Goal: Task Accomplishment & Management: Use online tool/utility

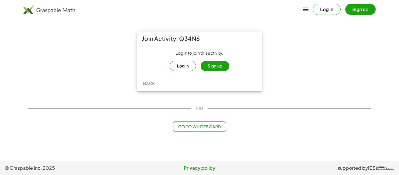
click at [181, 64] on button "Log in" at bounding box center [183, 66] width 27 height 10
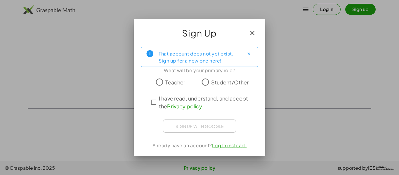
click at [218, 84] on span "Student/Other" at bounding box center [230, 82] width 38 height 8
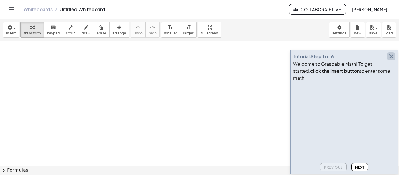
click at [389, 60] on icon "button" at bounding box center [390, 56] width 7 height 7
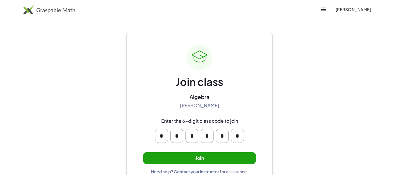
click at [200, 153] on button "Join" at bounding box center [199, 158] width 113 height 12
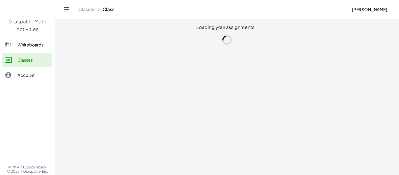
click at [200, 160] on div "Successfully joined class!" at bounding box center [199, 165] width 80 height 11
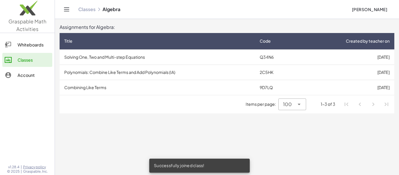
click at [60, 56] on td "Solving One, Two and Multi-step Equations" at bounding box center [157, 56] width 195 height 15
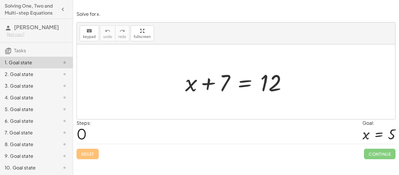
click at [81, 137] on span "0" at bounding box center [81, 134] width 10 height 18
click at [90, 136] on div "Steps: 0" at bounding box center [83, 131] width 15 height 24
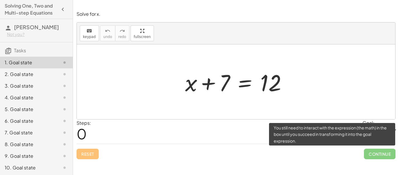
click at [373, 152] on span "Continue" at bounding box center [380, 153] width 32 height 11
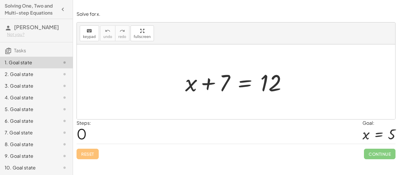
click at [369, 134] on div at bounding box center [378, 133] width 33 height 15
click at [226, 83] on div at bounding box center [238, 82] width 112 height 30
drag, startPoint x: 226, startPoint y: 83, endPoint x: 275, endPoint y: 86, distance: 48.5
click at [275, 86] on div at bounding box center [238, 82] width 112 height 30
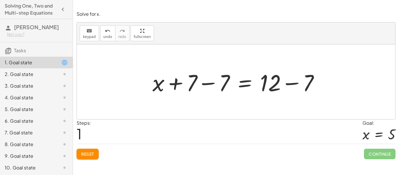
scroll to position [0, 0]
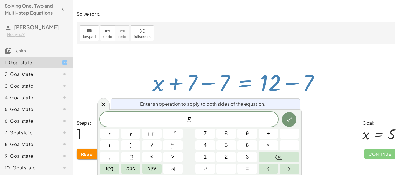
click at [209, 143] on button "4" at bounding box center [205, 145] width 20 height 10
click at [177, 142] on button "Fraction" at bounding box center [173, 145] width 20 height 10
click at [137, 137] on button "y" at bounding box center [131, 133] width 20 height 10
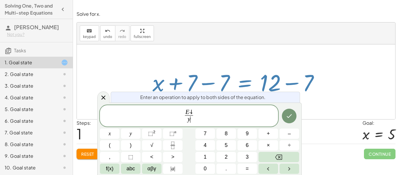
click at [219, 137] on button "8" at bounding box center [226, 133] width 20 height 10
click at [249, 132] on button "9" at bounding box center [247, 133] width 20 height 10
click at [174, 122] on span "E 4 y 8 9 ​ ​" at bounding box center [189, 116] width 178 height 15
click at [225, 116] on span "​ E 4 y 8 9 ​" at bounding box center [189, 116] width 178 height 15
click at [278, 157] on icon "Backspace" at bounding box center [278, 156] width 7 height 7
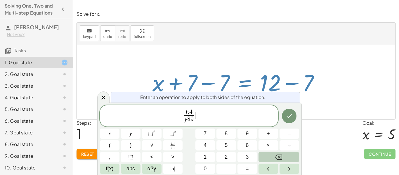
click at [278, 157] on icon "Backspace" at bounding box center [278, 156] width 7 height 7
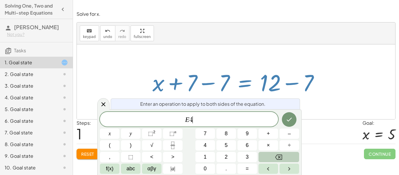
click at [278, 157] on icon "Backspace" at bounding box center [278, 156] width 7 height 7
click at [327, 106] on div at bounding box center [236, 81] width 318 height 75
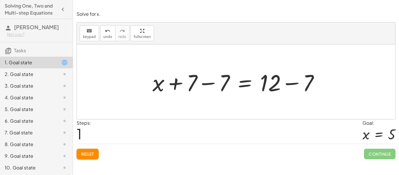
click at [171, 121] on div "Steps: 1 Goal: x = 5" at bounding box center [235, 131] width 319 height 24
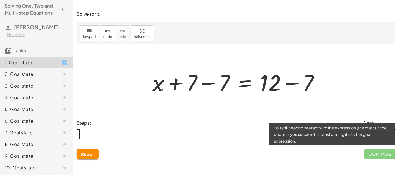
click at [375, 156] on span "Continue" at bounding box center [380, 153] width 32 height 11
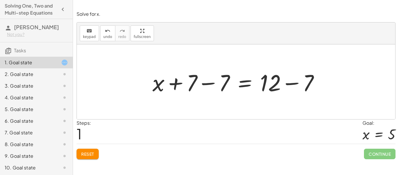
click at [192, 85] on div at bounding box center [237, 82] width 177 height 30
click at [211, 83] on div at bounding box center [237, 82] width 177 height 30
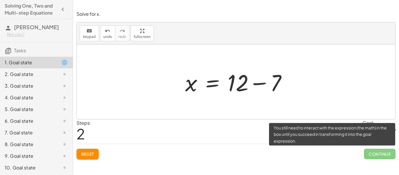
click at [373, 155] on span "Continue" at bounding box center [380, 153] width 32 height 11
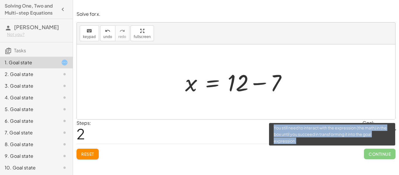
click at [373, 155] on span "Continue" at bounding box center [380, 153] width 32 height 11
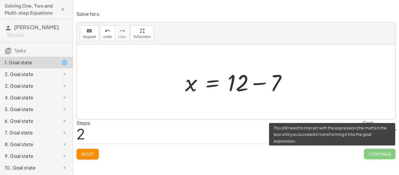
click at [373, 155] on span "Continue" at bounding box center [380, 153] width 32 height 11
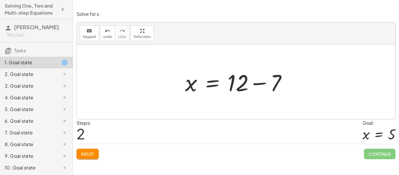
click at [237, 136] on div "Steps: 2 Goal: x = 5" at bounding box center [235, 131] width 319 height 24
click at [273, 83] on div at bounding box center [238, 82] width 112 height 30
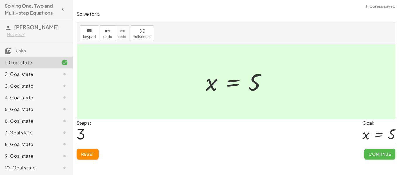
click at [369, 151] on span "Continue" at bounding box center [379, 153] width 22 height 5
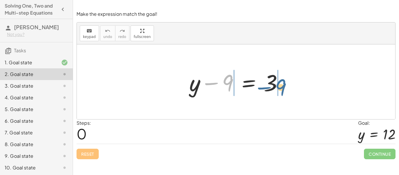
drag, startPoint x: 230, startPoint y: 80, endPoint x: 299, endPoint y: 84, distance: 68.7
click at [299, 84] on div "− 9 + y − 9 = 3" at bounding box center [236, 81] width 318 height 75
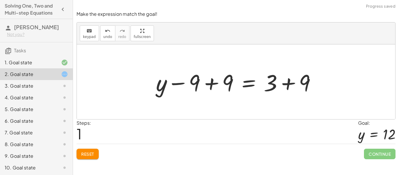
click at [192, 81] on div at bounding box center [238, 82] width 170 height 30
click at [213, 84] on div at bounding box center [238, 82] width 170 height 30
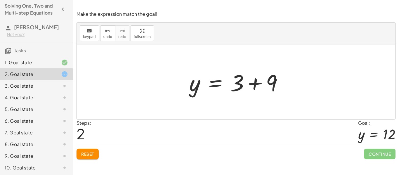
click at [271, 82] on div at bounding box center [238, 82] width 104 height 30
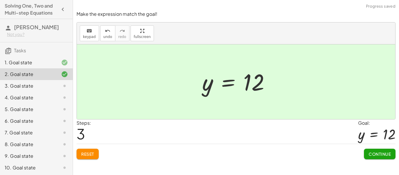
click at [385, 151] on span "Continue" at bounding box center [379, 153] width 22 height 5
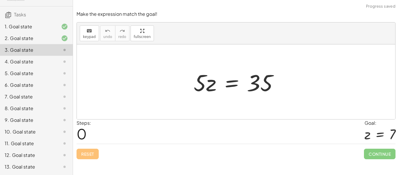
scroll to position [0, 0]
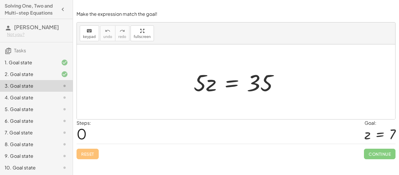
click at [185, 81] on div "· 5 · z = 35" at bounding box center [236, 81] width 102 height 33
click at [39, 112] on div "5. Goal state" at bounding box center [28, 109] width 47 height 7
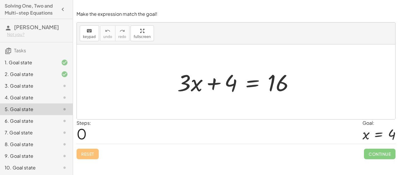
click at [230, 82] on div at bounding box center [237, 82] width 127 height 30
drag, startPoint x: 230, startPoint y: 82, endPoint x: 304, endPoint y: 87, distance: 74.3
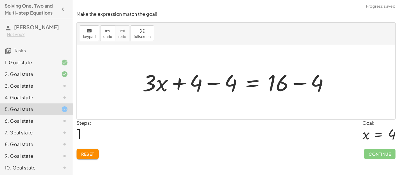
click at [193, 83] on div at bounding box center [237, 82] width 197 height 30
click at [226, 83] on div at bounding box center [237, 82] width 197 height 30
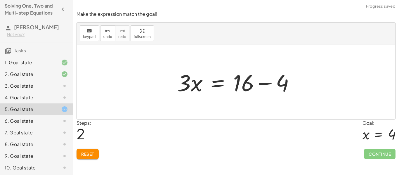
click at [283, 85] on div at bounding box center [237, 82] width 127 height 30
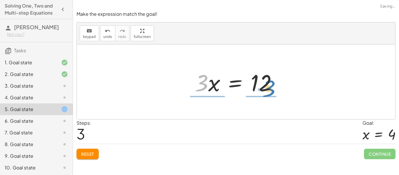
drag, startPoint x: 201, startPoint y: 81, endPoint x: 269, endPoint y: 86, distance: 67.9
click at [269, 86] on div at bounding box center [238, 82] width 92 height 30
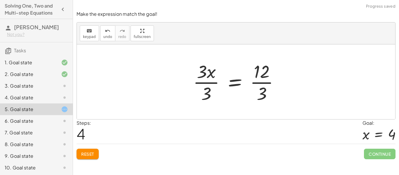
click at [209, 81] on div at bounding box center [238, 81] width 96 height 45
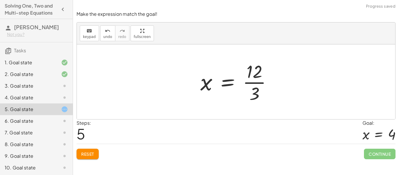
click at [250, 78] on div at bounding box center [238, 81] width 82 height 45
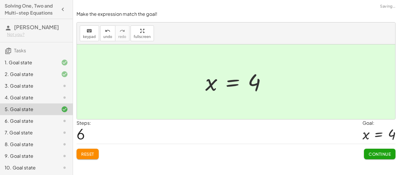
click at [371, 151] on span "Continue" at bounding box center [379, 153] width 22 height 5
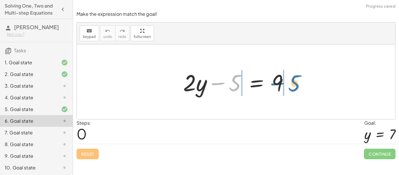
drag, startPoint x: 223, startPoint y: 83, endPoint x: 282, endPoint y: 83, distance: 59.8
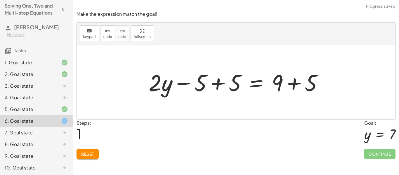
click at [214, 84] on div at bounding box center [238, 82] width 184 height 30
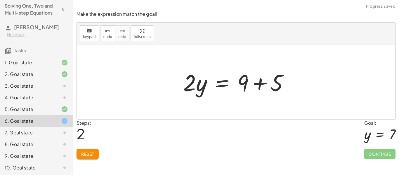
click at [258, 83] on div at bounding box center [238, 82] width 116 height 30
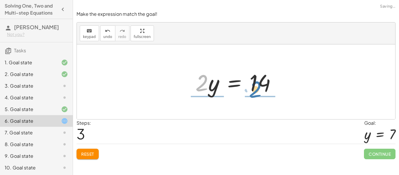
drag, startPoint x: 203, startPoint y: 87, endPoint x: 264, endPoint y: 93, distance: 61.3
click at [264, 93] on div at bounding box center [237, 82] width 91 height 30
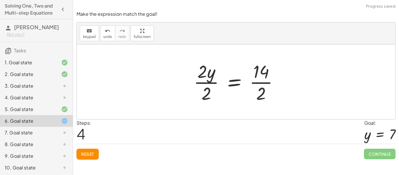
click at [206, 83] on div at bounding box center [238, 81] width 95 height 45
click at [263, 82] on div at bounding box center [245, 81] width 81 height 45
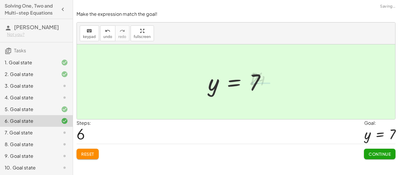
click at [388, 159] on button "Continue" at bounding box center [380, 153] width 32 height 11
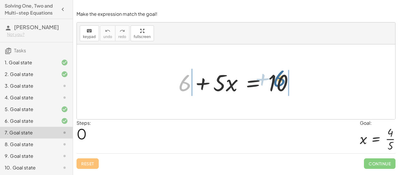
drag, startPoint x: 186, startPoint y: 88, endPoint x: 284, endPoint y: 84, distance: 97.2
click at [284, 84] on div at bounding box center [237, 82] width 125 height 30
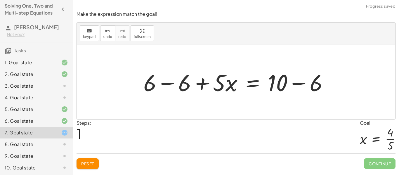
click at [162, 85] on div at bounding box center [237, 82] width 195 height 30
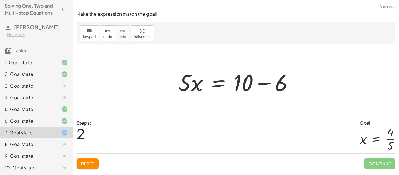
click at [271, 83] on div at bounding box center [237, 82] width 125 height 30
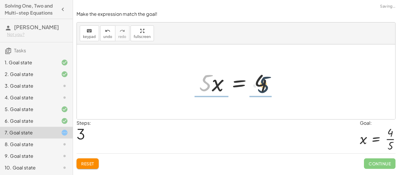
drag, startPoint x: 186, startPoint y: 83, endPoint x: 251, endPoint y: 84, distance: 64.8
click at [251, 84] on div at bounding box center [238, 82] width 84 height 30
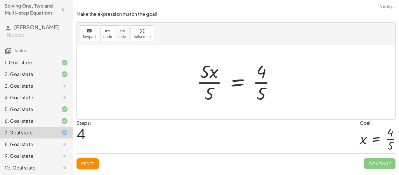
click at [214, 81] on div at bounding box center [238, 81] width 90 height 45
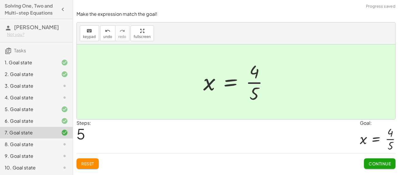
click at [263, 84] on div at bounding box center [238, 81] width 76 height 45
click at [370, 162] on span "Continue" at bounding box center [379, 163] width 22 height 5
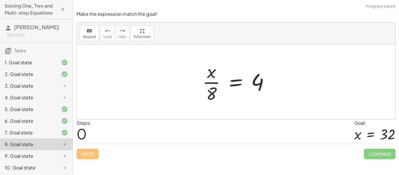
click at [211, 83] on div at bounding box center [237, 81] width 77 height 45
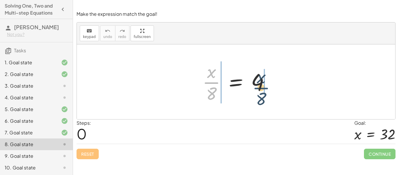
drag, startPoint x: 214, startPoint y: 83, endPoint x: 276, endPoint y: 85, distance: 61.9
click at [276, 85] on div at bounding box center [237, 81] width 77 height 45
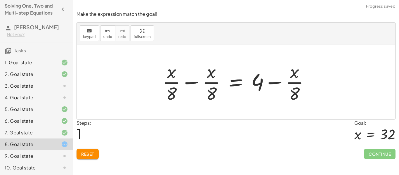
click at [194, 82] on div at bounding box center [237, 81] width 157 height 45
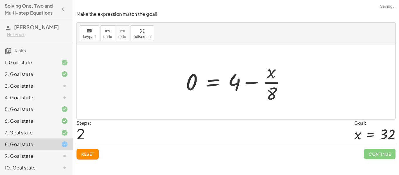
click at [261, 83] on div at bounding box center [238, 81] width 111 height 45
click at [254, 83] on div at bounding box center [238, 81] width 111 height 45
drag, startPoint x: 191, startPoint y: 82, endPoint x: 266, endPoint y: 86, distance: 74.8
click at [266, 86] on div at bounding box center [238, 81] width 111 height 45
click at [174, 84] on div at bounding box center [238, 81] width 178 height 45
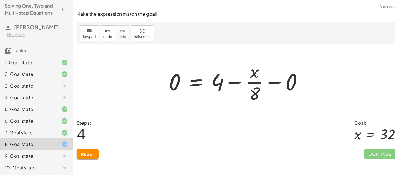
click at [271, 81] on div at bounding box center [238, 81] width 144 height 45
click at [222, 83] on div at bounding box center [221, 81] width 111 height 45
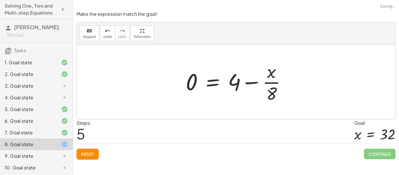
click at [244, 80] on div at bounding box center [238, 81] width 111 height 45
click at [253, 84] on div at bounding box center [238, 81] width 111 height 45
drag, startPoint x: 192, startPoint y: 85, endPoint x: 249, endPoint y: 85, distance: 56.3
click at [249, 85] on div at bounding box center [238, 81] width 111 height 45
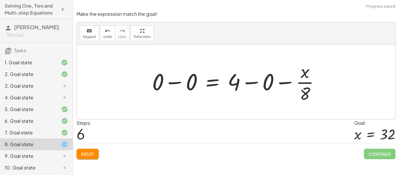
click at [286, 83] on div at bounding box center [238, 81] width 178 height 45
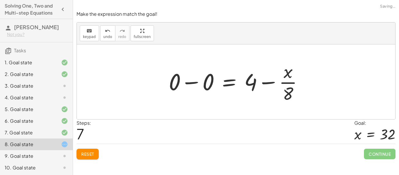
click at [263, 85] on div at bounding box center [238, 81] width 144 height 45
click at [264, 83] on div at bounding box center [238, 81] width 144 height 45
click at [193, 84] on div at bounding box center [238, 81] width 144 height 45
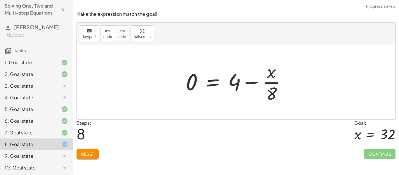
click at [186, 85] on div at bounding box center [238, 81] width 111 height 45
drag, startPoint x: 234, startPoint y: 81, endPoint x: 287, endPoint y: 83, distance: 53.1
click at [287, 83] on div at bounding box center [238, 81] width 111 height 45
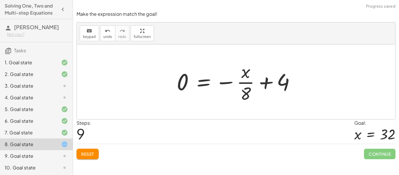
click at [248, 83] on div at bounding box center [238, 81] width 129 height 45
click at [229, 84] on div at bounding box center [238, 81] width 129 height 45
click at [230, 85] on div at bounding box center [238, 81] width 129 height 45
click at [65, 83] on icon at bounding box center [64, 85] width 7 height 7
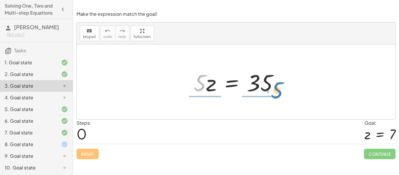
drag, startPoint x: 200, startPoint y: 82, endPoint x: 278, endPoint y: 89, distance: 77.9
click at [278, 89] on div at bounding box center [238, 82] width 95 height 30
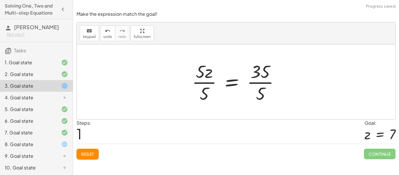
click at [210, 86] on div at bounding box center [238, 81] width 98 height 45
click at [254, 84] on div at bounding box center [245, 81] width 84 height 45
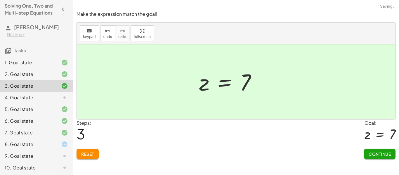
click at [372, 158] on button "Continue" at bounding box center [380, 153] width 32 height 11
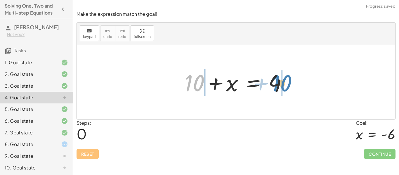
drag, startPoint x: 199, startPoint y: 87, endPoint x: 286, endPoint y: 87, distance: 87.5
click at [286, 87] on div at bounding box center [237, 82] width 113 height 30
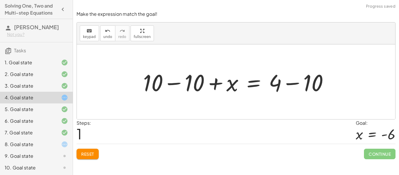
click at [181, 84] on div at bounding box center [238, 82] width 196 height 30
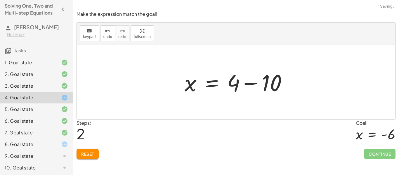
click at [281, 85] on div at bounding box center [237, 82] width 113 height 30
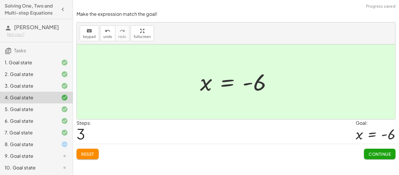
click at [385, 151] on button "Continue" at bounding box center [380, 153] width 32 height 11
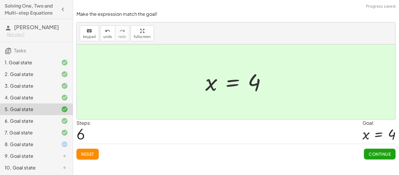
click at [373, 151] on span "Continue" at bounding box center [379, 153] width 22 height 5
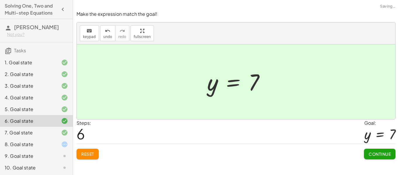
click at [373, 151] on span "Continue" at bounding box center [379, 153] width 22 height 5
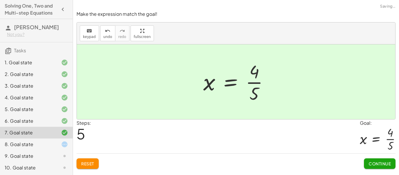
click at [373, 151] on div at bounding box center [377, 138] width 36 height 25
click at [376, 159] on button "Continue" at bounding box center [380, 163] width 32 height 11
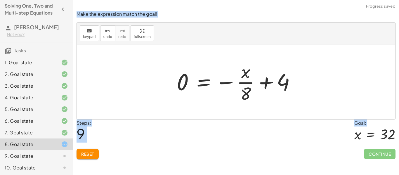
click at [181, 83] on div at bounding box center [238, 81] width 129 height 45
drag, startPoint x: 280, startPoint y: 82, endPoint x: 160, endPoint y: 83, distance: 120.2
click at [160, 83] on div "· x · 8 = 4 + · x · 8 − · x · 8 = + 4 − · x · 8 0 = + 4 − · x · 8 + 0 − 0 = + 4…" at bounding box center [236, 81] width 318 height 75
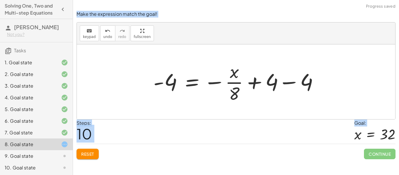
click at [300, 83] on div at bounding box center [237, 81] width 175 height 45
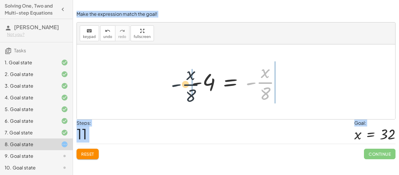
drag, startPoint x: 263, startPoint y: 83, endPoint x: 180, endPoint y: 85, distance: 83.5
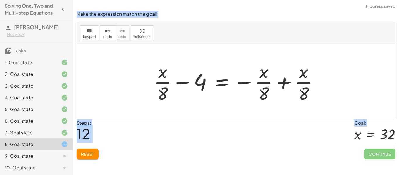
click at [284, 81] on div at bounding box center [238, 81] width 175 height 45
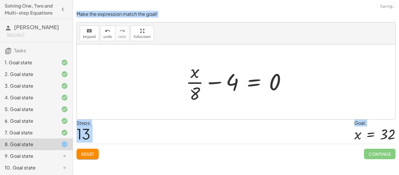
click at [196, 77] on div at bounding box center [238, 81] width 111 height 45
click at [210, 82] on div at bounding box center [238, 81] width 111 height 45
click at [212, 85] on div at bounding box center [238, 81] width 111 height 45
click at [95, 153] on button "Reset" at bounding box center [87, 153] width 22 height 11
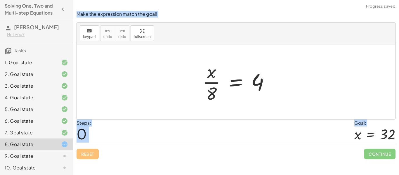
click at [95, 153] on div "Reset Continue" at bounding box center [235, 151] width 319 height 15
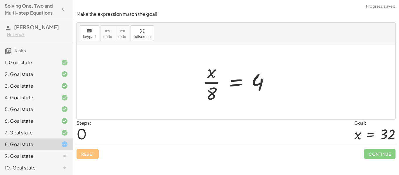
click at [95, 153] on div "Reset Continue" at bounding box center [235, 151] width 319 height 15
click at [207, 83] on div at bounding box center [237, 81] width 77 height 45
drag, startPoint x: 212, startPoint y: 94, endPoint x: 197, endPoint y: 83, distance: 18.2
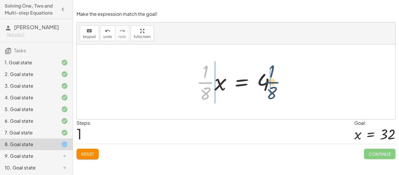
drag, startPoint x: 198, startPoint y: 84, endPoint x: 270, endPoint y: 84, distance: 72.4
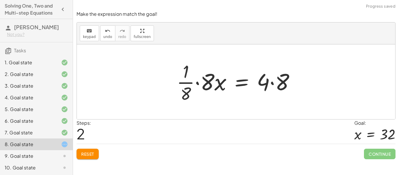
click at [195, 82] on div at bounding box center [238, 81] width 128 height 45
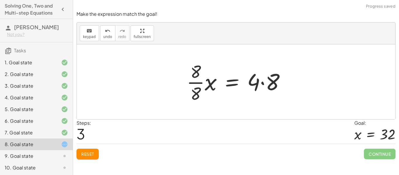
click at [198, 85] on div at bounding box center [238, 81] width 109 height 45
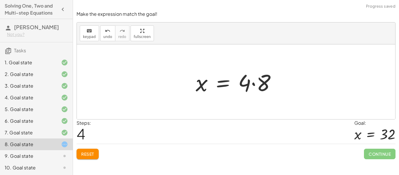
click at [253, 86] on div at bounding box center [238, 82] width 91 height 30
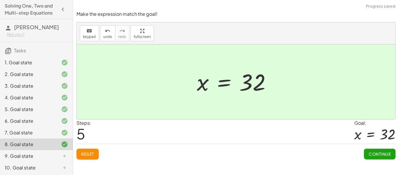
click at [374, 153] on span "Continue" at bounding box center [379, 153] width 22 height 5
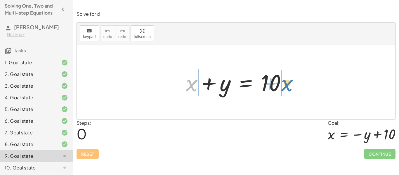
drag, startPoint x: 189, startPoint y: 88, endPoint x: 285, endPoint y: 88, distance: 96.6
click at [285, 88] on div at bounding box center [238, 82] width 111 height 30
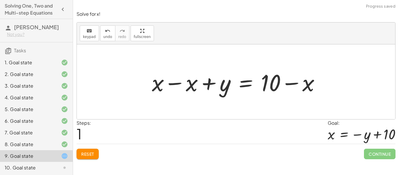
click at [172, 86] on div at bounding box center [238, 82] width 178 height 30
click at [292, 84] on div at bounding box center [271, 82] width 111 height 30
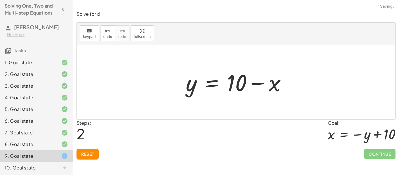
click at [250, 83] on div at bounding box center [238, 82] width 111 height 30
drag, startPoint x: 191, startPoint y: 87, endPoint x: 200, endPoint y: 83, distance: 9.9
click at [200, 83] on div at bounding box center [238, 82] width 111 height 30
drag, startPoint x: 270, startPoint y: 86, endPoint x: 193, endPoint y: 89, distance: 76.5
click at [193, 89] on div at bounding box center [238, 82] width 111 height 30
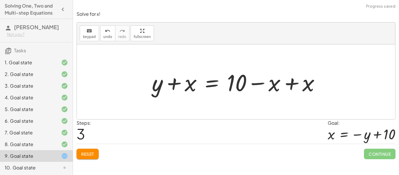
click at [291, 83] on div at bounding box center [238, 82] width 178 height 30
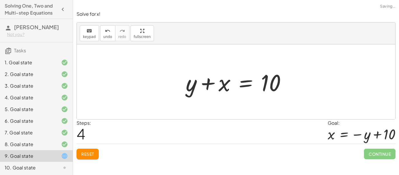
click at [176, 84] on div "+ x + y = 10 + x − x + y = + 10 − x + 0 + y = + 10 − x y = + 10 − x + y + x = +…" at bounding box center [236, 81] width 318 height 75
click at [200, 84] on div at bounding box center [238, 82] width 111 height 30
drag, startPoint x: 221, startPoint y: 88, endPoint x: 246, endPoint y: 92, distance: 25.8
click at [246, 92] on div at bounding box center [238, 82] width 111 height 30
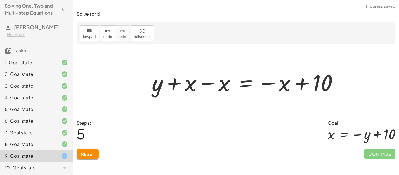
click at [206, 85] on div at bounding box center [247, 82] width 196 height 30
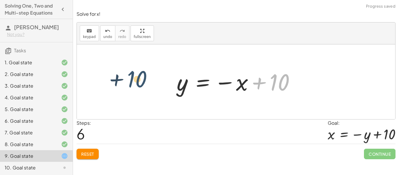
drag, startPoint x: 276, startPoint y: 84, endPoint x: 120, endPoint y: 90, distance: 155.9
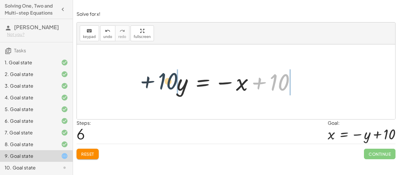
drag, startPoint x: 274, startPoint y: 83, endPoint x: 159, endPoint y: 82, distance: 114.9
click at [159, 82] on div "+ x + y = 10 + x − x + y = + 10 − x + 0 + y = + 10 − x y = + 10 − x + y + x = +…" at bounding box center [236, 81] width 318 height 75
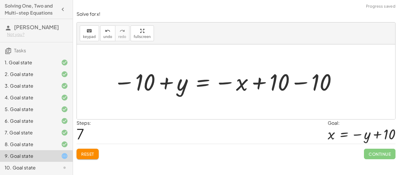
click at [315, 81] on div at bounding box center [225, 81] width 230 height 29
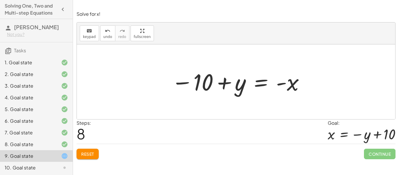
click at [91, 152] on span "Reset" at bounding box center [87, 153] width 13 height 5
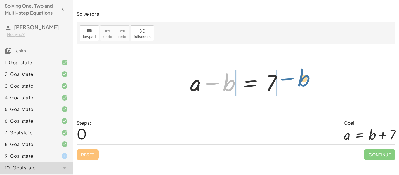
drag, startPoint x: 231, startPoint y: 84, endPoint x: 306, endPoint y: 79, distance: 75.1
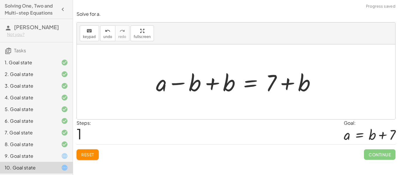
click at [205, 82] on div at bounding box center [238, 82] width 170 height 30
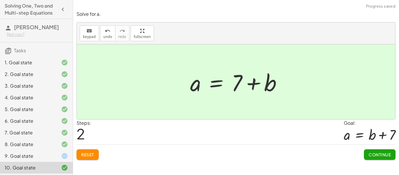
click at [392, 155] on button "Continue" at bounding box center [380, 154] width 32 height 11
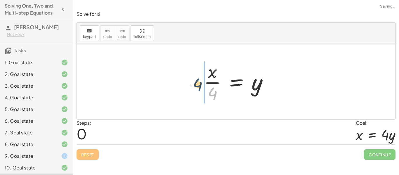
drag, startPoint x: 214, startPoint y: 92, endPoint x: 198, endPoint y: 83, distance: 18.2
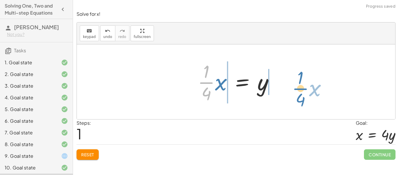
drag, startPoint x: 204, startPoint y: 84, endPoint x: 294, endPoint y: 89, distance: 90.6
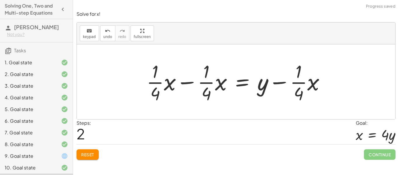
click at [272, 82] on div at bounding box center [238, 81] width 188 height 45
click at [192, 79] on div at bounding box center [238, 81] width 188 height 45
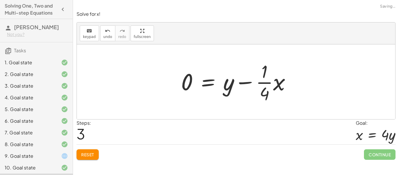
click at [237, 83] on div at bounding box center [238, 81] width 120 height 45
click at [262, 81] on div at bounding box center [238, 81] width 120 height 45
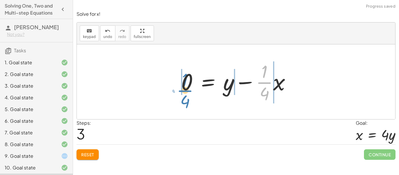
drag, startPoint x: 263, startPoint y: 84, endPoint x: 166, endPoint y: 88, distance: 97.2
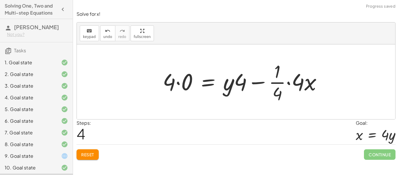
click at [179, 85] on div at bounding box center [245, 81] width 170 height 45
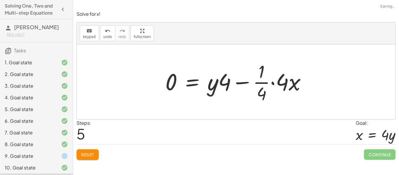
click at [268, 84] on div at bounding box center [237, 81] width 151 height 45
click at [260, 82] on div at bounding box center [237, 81] width 151 height 45
click at [249, 79] on div at bounding box center [237, 81] width 151 height 45
click at [230, 81] on div at bounding box center [237, 81] width 151 height 45
click at [292, 81] on div at bounding box center [237, 81] width 151 height 45
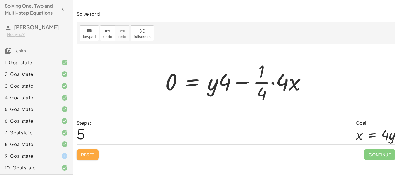
click at [97, 152] on button "Reset" at bounding box center [87, 154] width 22 height 11
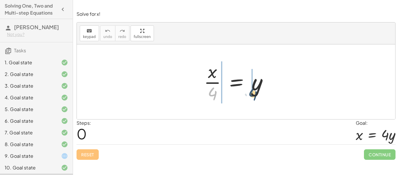
drag, startPoint x: 210, startPoint y: 93, endPoint x: 250, endPoint y: 93, distance: 40.0
click at [250, 93] on div at bounding box center [238, 81] width 74 height 45
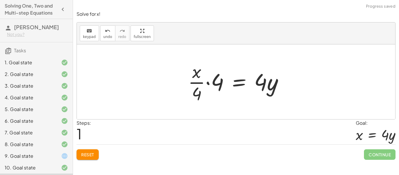
click at [201, 85] on div at bounding box center [238, 81] width 106 height 45
click at [211, 83] on div at bounding box center [238, 81] width 106 height 45
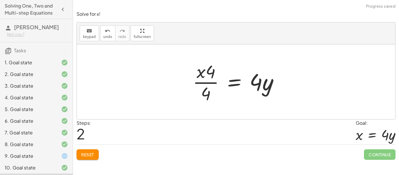
click at [209, 82] on div at bounding box center [238, 81] width 96 height 45
drag, startPoint x: 208, startPoint y: 94, endPoint x: 209, endPoint y: 74, distance: 20.4
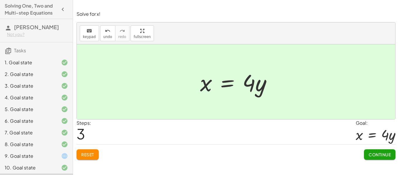
click at [373, 148] on div "Continue" at bounding box center [380, 151] width 32 height 15
click at [373, 152] on span "Continue" at bounding box center [379, 154] width 22 height 5
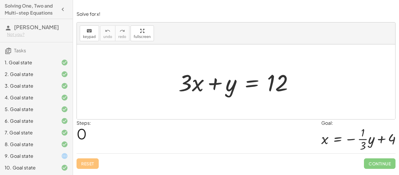
scroll to position [36, 0]
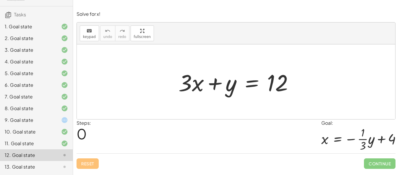
click at [63, 119] on icon at bounding box center [64, 119] width 7 height 7
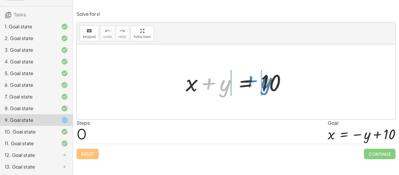
drag, startPoint x: 226, startPoint y: 80, endPoint x: 265, endPoint y: 78, distance: 40.0
click at [265, 78] on div at bounding box center [238, 82] width 111 height 30
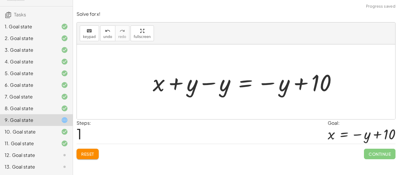
click at [205, 83] on div at bounding box center [247, 82] width 194 height 30
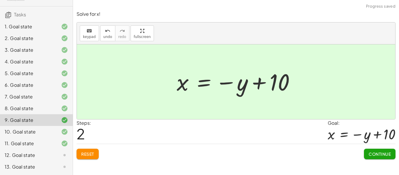
click at [380, 154] on span "Continue" at bounding box center [379, 153] width 22 height 5
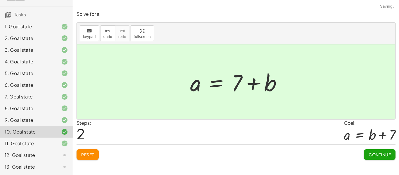
click at [0, 0] on div "Solve for a. keyboard keypad undo undo redo redo fullscreen + a − b = 7 + a − b…" at bounding box center [0, 0] width 0 height 0
click at [378, 154] on span "Continue" at bounding box center [379, 154] width 22 height 5
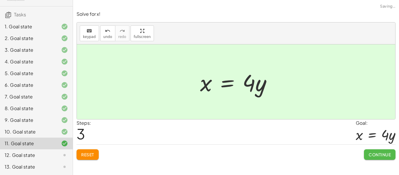
click at [378, 154] on span "Continue" at bounding box center [379, 154] width 22 height 5
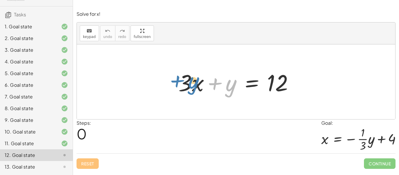
drag, startPoint x: 233, startPoint y: 86, endPoint x: 195, endPoint y: 84, distance: 37.1
click at [195, 84] on div at bounding box center [237, 82] width 125 height 30
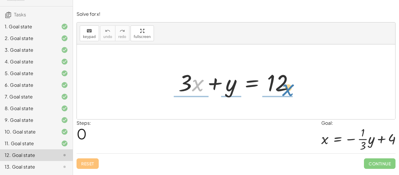
drag, startPoint x: 198, startPoint y: 86, endPoint x: 288, endPoint y: 90, distance: 90.8
click at [288, 90] on div at bounding box center [237, 82] width 125 height 30
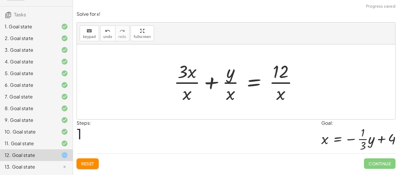
click at [184, 81] on div at bounding box center [238, 81] width 134 height 45
click at [227, 87] on div at bounding box center [238, 81] width 134 height 45
click at [279, 82] on div at bounding box center [238, 81] width 134 height 45
drag, startPoint x: 279, startPoint y: 95, endPoint x: 239, endPoint y: 96, distance: 40.3
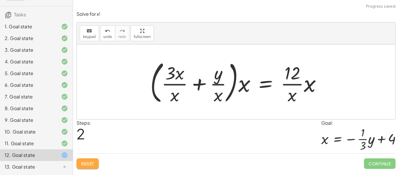
click at [93, 161] on span "Reset" at bounding box center [87, 163] width 13 height 5
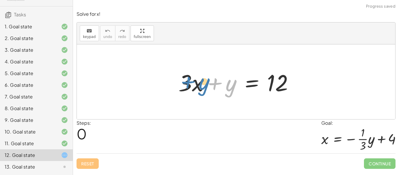
drag, startPoint x: 224, startPoint y: 85, endPoint x: 196, endPoint y: 83, distance: 27.5
click at [196, 83] on div at bounding box center [237, 82] width 125 height 30
drag, startPoint x: 230, startPoint y: 92, endPoint x: 181, endPoint y: 83, distance: 49.5
click at [181, 83] on div at bounding box center [237, 82] width 125 height 30
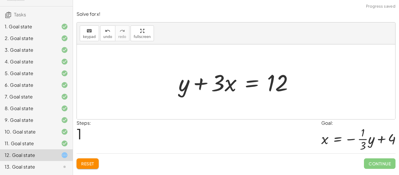
click at [223, 78] on div at bounding box center [237, 82] width 125 height 30
drag, startPoint x: 225, startPoint y: 87, endPoint x: 277, endPoint y: 90, distance: 51.4
click at [277, 90] on div at bounding box center [237, 82] width 125 height 30
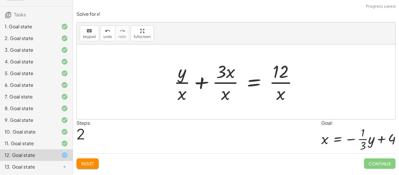
click at [279, 85] on div at bounding box center [238, 81] width 134 height 45
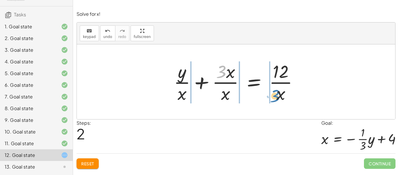
drag, startPoint x: 220, startPoint y: 72, endPoint x: 273, endPoint y: 96, distance: 58.8
click at [273, 96] on div at bounding box center [238, 81] width 134 height 45
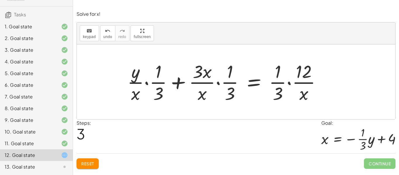
click at [287, 83] on div at bounding box center [226, 81] width 204 height 45
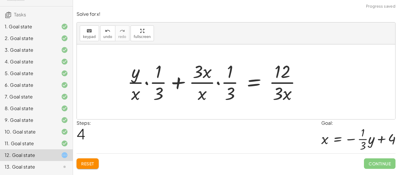
click at [217, 80] on div at bounding box center [216, 81] width 184 height 45
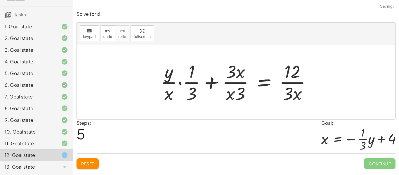
click at [78, 166] on button "Reset" at bounding box center [87, 163] width 22 height 11
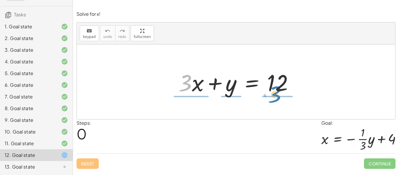
drag, startPoint x: 190, startPoint y: 82, endPoint x: 280, endPoint y: 94, distance: 90.6
click at [280, 94] on div at bounding box center [237, 82] width 125 height 30
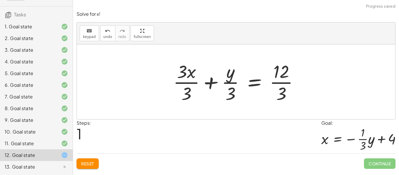
click at [185, 80] on div at bounding box center [238, 81] width 136 height 45
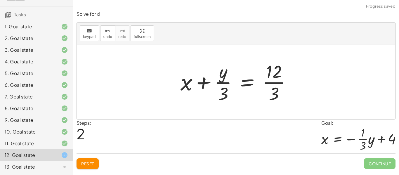
click at [221, 83] on div at bounding box center [237, 81] width 121 height 45
click at [279, 83] on div at bounding box center [237, 81] width 121 height 45
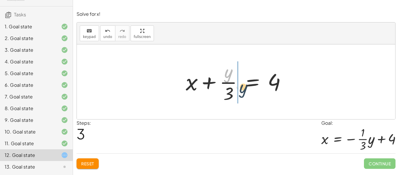
drag, startPoint x: 230, startPoint y: 74, endPoint x: 244, endPoint y: 79, distance: 15.7
click at [244, 79] on div at bounding box center [238, 81] width 111 height 45
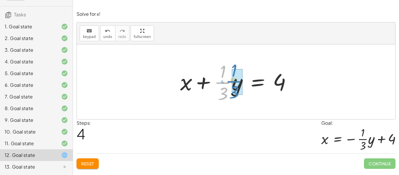
drag, startPoint x: 222, startPoint y: 82, endPoint x: 227, endPoint y: 82, distance: 4.7
click at [227, 82] on div at bounding box center [237, 81] width 121 height 45
click at [233, 85] on div at bounding box center [237, 81] width 121 height 45
click at [201, 81] on div at bounding box center [237, 81] width 121 height 45
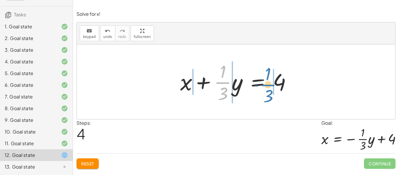
drag, startPoint x: 223, startPoint y: 85, endPoint x: 268, endPoint y: 87, distance: 45.3
click at [268, 87] on div at bounding box center [237, 81] width 121 height 45
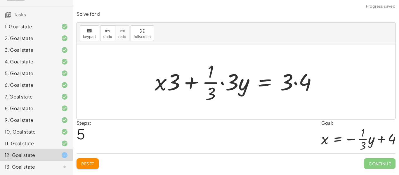
click at [231, 85] on div at bounding box center [238, 81] width 172 height 45
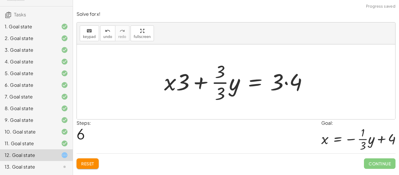
click at [82, 167] on button "Reset" at bounding box center [87, 163] width 22 height 11
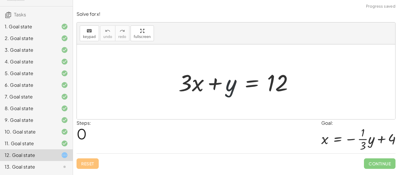
click at [230, 85] on div at bounding box center [237, 82] width 125 height 30
drag, startPoint x: 188, startPoint y: 82, endPoint x: 291, endPoint y: 94, distance: 103.6
click at [291, 94] on div at bounding box center [237, 82] width 125 height 30
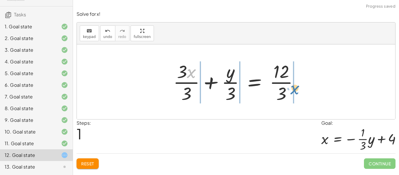
drag, startPoint x: 190, startPoint y: 74, endPoint x: 291, endPoint y: 92, distance: 102.3
click at [291, 92] on div at bounding box center [238, 81] width 136 height 45
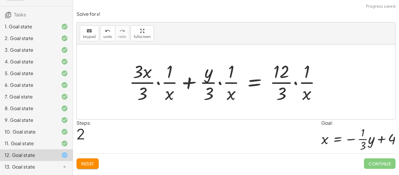
click at [92, 159] on button "Reset" at bounding box center [87, 163] width 22 height 11
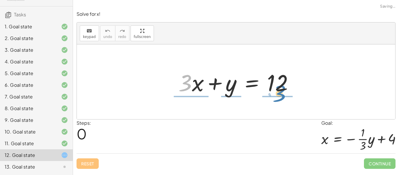
drag, startPoint x: 183, startPoint y: 80, endPoint x: 277, endPoint y: 92, distance: 95.0
click at [277, 92] on div at bounding box center [237, 82] width 125 height 30
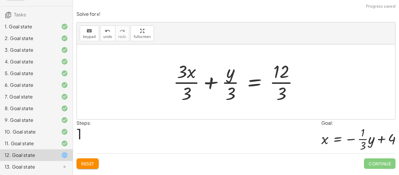
click at [228, 83] on div at bounding box center [238, 81] width 136 height 45
click at [195, 80] on div at bounding box center [238, 81] width 136 height 45
click at [187, 79] on div at bounding box center [238, 81] width 136 height 45
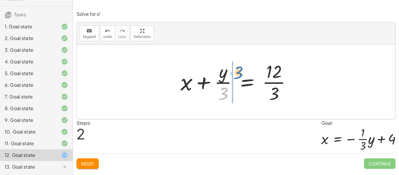
drag, startPoint x: 222, startPoint y: 95, endPoint x: 238, endPoint y: 74, distance: 26.6
click at [238, 74] on div at bounding box center [237, 81] width 121 height 45
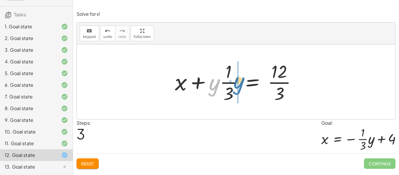
drag, startPoint x: 210, startPoint y: 85, endPoint x: 235, endPoint y: 82, distance: 24.7
click at [235, 82] on div at bounding box center [238, 81] width 132 height 45
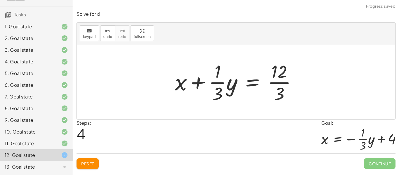
click at [277, 83] on div at bounding box center [238, 81] width 132 height 45
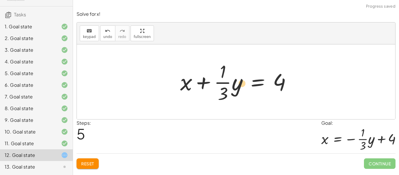
drag, startPoint x: 204, startPoint y: 81, endPoint x: 217, endPoint y: 83, distance: 13.6
click at [217, 83] on div at bounding box center [237, 81] width 121 height 45
drag, startPoint x: 184, startPoint y: 88, endPoint x: 286, endPoint y: 93, distance: 102.2
click at [304, 83] on div at bounding box center [237, 81] width 189 height 45
click at [163, 87] on div at bounding box center [237, 81] width 189 height 45
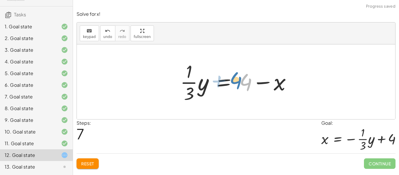
drag, startPoint x: 249, startPoint y: 81, endPoint x: 240, endPoint y: 80, distance: 9.4
click at [240, 80] on div at bounding box center [237, 81] width 121 height 45
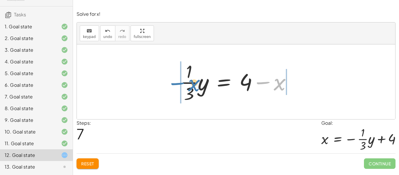
drag, startPoint x: 260, startPoint y: 83, endPoint x: 172, endPoint y: 82, distance: 87.8
click at [172, 82] on div "+ · 3 · x + y = 12 + · 3 · x · 3 + · y · 3 = · 12 · 3 + x + · y · 3 = · 12 · 3 …" at bounding box center [235, 82] width 129 height 48
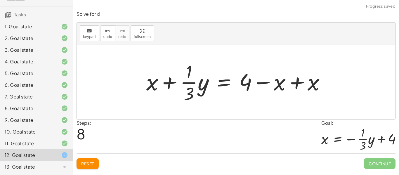
click at [159, 85] on div at bounding box center [237, 81] width 189 height 45
click at [292, 82] on div at bounding box center [237, 81] width 189 height 45
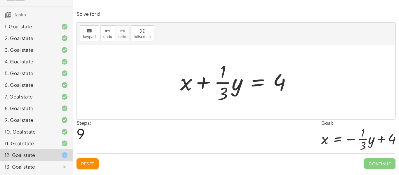
click at [218, 116] on div at bounding box center [236, 81] width 318 height 75
click at [220, 85] on div at bounding box center [237, 81] width 121 height 45
drag, startPoint x: 230, startPoint y: 84, endPoint x: 234, endPoint y: 83, distance: 3.3
click at [234, 83] on div at bounding box center [237, 81] width 121 height 45
click at [235, 84] on div at bounding box center [237, 81] width 121 height 45
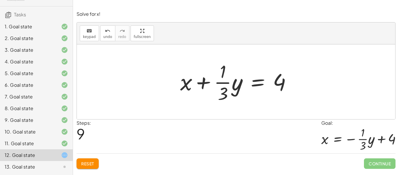
click at [239, 82] on div at bounding box center [237, 81] width 121 height 45
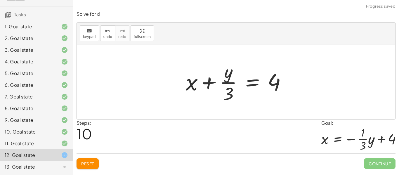
click at [89, 161] on span "Reset" at bounding box center [87, 163] width 13 height 5
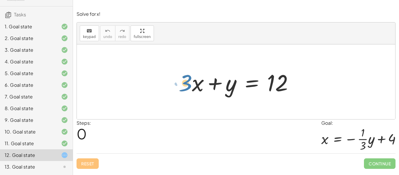
click at [186, 80] on div at bounding box center [237, 82] width 125 height 30
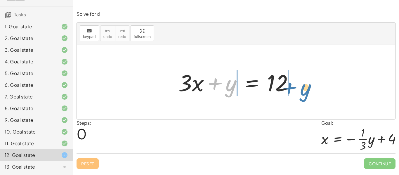
drag, startPoint x: 230, startPoint y: 86, endPoint x: 304, endPoint y: 90, distance: 74.5
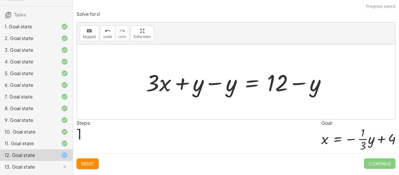
click at [214, 82] on div at bounding box center [238, 82] width 191 height 30
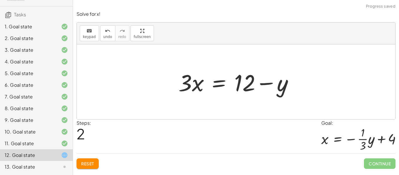
click at [280, 83] on div at bounding box center [237, 82] width 125 height 30
click at [267, 85] on div at bounding box center [237, 82] width 125 height 30
drag, startPoint x: 185, startPoint y: 82, endPoint x: 264, endPoint y: 100, distance: 80.9
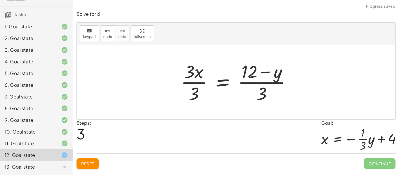
click at [190, 82] on div at bounding box center [238, 81] width 121 height 45
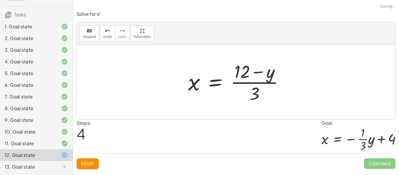
click at [254, 84] on div at bounding box center [238, 81] width 106 height 45
drag, startPoint x: 255, startPoint y: 90, endPoint x: 240, endPoint y: 69, distance: 25.9
click at [240, 69] on div at bounding box center [238, 81] width 106 height 45
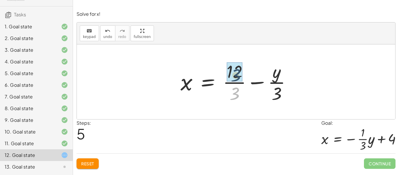
drag, startPoint x: 238, startPoint y: 91, endPoint x: 239, endPoint y: 73, distance: 18.7
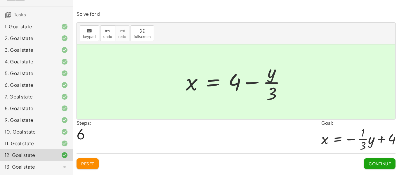
click at [269, 136] on div "Steps: 6 Goal: x = − · · 1 · 3 · y + 4" at bounding box center [235, 136] width 319 height 34
click at [274, 78] on div at bounding box center [238, 81] width 111 height 45
drag, startPoint x: 272, startPoint y: 73, endPoint x: 280, endPoint y: 90, distance: 18.9
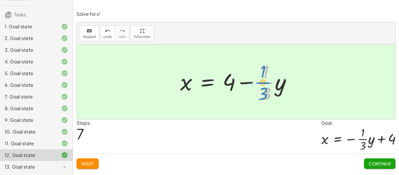
click at [264, 85] on div at bounding box center [237, 81] width 121 height 45
click at [267, 84] on div at bounding box center [237, 81] width 121 height 45
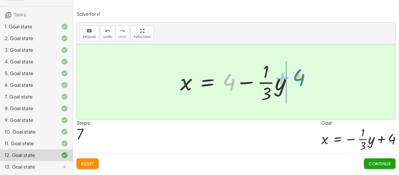
drag, startPoint x: 224, startPoint y: 81, endPoint x: 295, endPoint y: 80, distance: 71.2
click at [295, 80] on div at bounding box center [237, 81] width 121 height 45
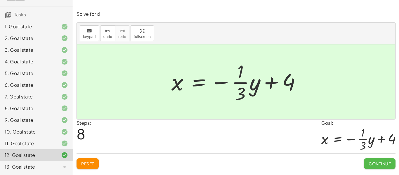
click at [373, 163] on span "Continue" at bounding box center [379, 163] width 22 height 5
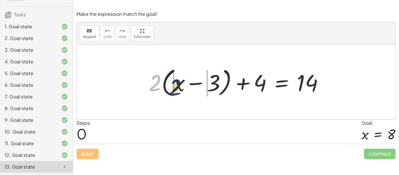
drag, startPoint x: 157, startPoint y: 81, endPoint x: 178, endPoint y: 86, distance: 21.8
click at [178, 86] on div at bounding box center [238, 82] width 185 height 34
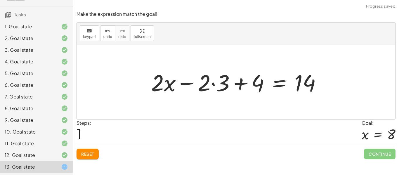
click at [209, 84] on div at bounding box center [238, 82] width 180 height 30
click at [219, 83] on div at bounding box center [238, 82] width 180 height 30
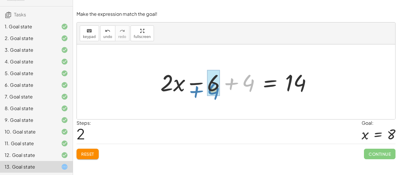
drag, startPoint x: 242, startPoint y: 84, endPoint x: 208, endPoint y: 91, distance: 35.3
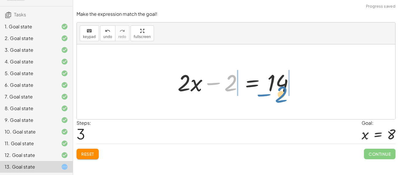
drag, startPoint x: 228, startPoint y: 83, endPoint x: 283, endPoint y: 96, distance: 56.3
click at [283, 96] on div at bounding box center [237, 82] width 127 height 30
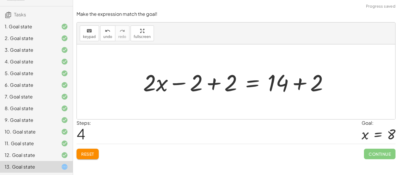
click at [219, 84] on div at bounding box center [238, 82] width 196 height 30
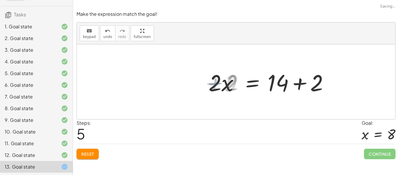
click at [297, 87] on div at bounding box center [272, 82] width 127 height 30
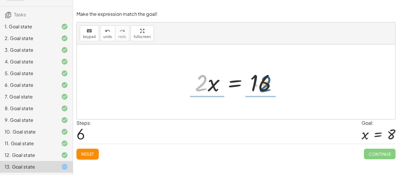
drag, startPoint x: 207, startPoint y: 83, endPoint x: 272, endPoint y: 84, distance: 65.1
click at [272, 84] on div at bounding box center [238, 82] width 92 height 30
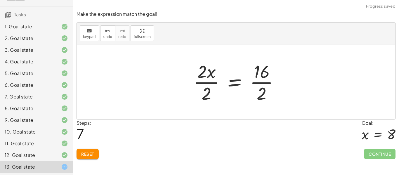
click at [207, 88] on div at bounding box center [238, 81] width 96 height 45
click at [263, 81] on div at bounding box center [245, 81] width 82 height 45
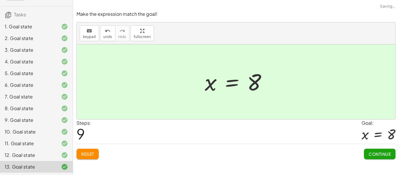
click at [371, 149] on button "Continue" at bounding box center [380, 153] width 32 height 11
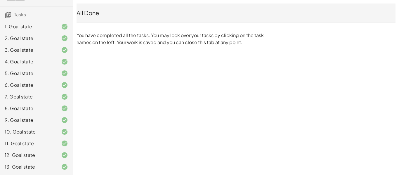
scroll to position [0, 0]
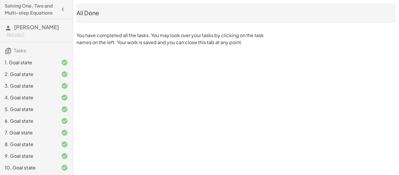
click at [53, 10] on h4 "Solving One, Two and Multi-step Equations" at bounding box center [31, 9] width 53 height 14
click at [61, 11] on icon "button" at bounding box center [62, 9] width 7 height 7
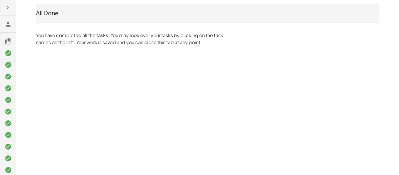
click at [9, 11] on icon "button" at bounding box center [7, 7] width 7 height 7
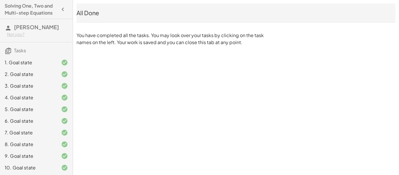
click at [27, 29] on span "[PERSON_NAME]" at bounding box center [36, 27] width 45 height 7
click at [9, 50] on icon at bounding box center [8, 50] width 7 height 7
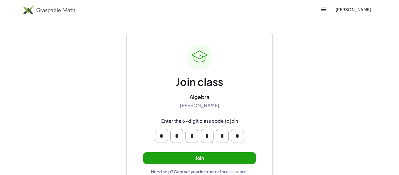
click at [184, 160] on button "Join" at bounding box center [199, 158] width 113 height 12
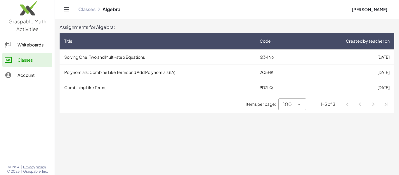
click at [109, 86] on td "Combining Like Terms" at bounding box center [157, 87] width 195 height 15
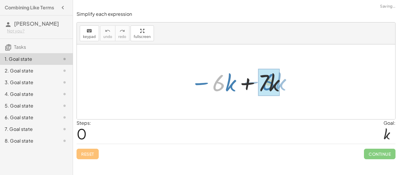
drag, startPoint x: 215, startPoint y: 86, endPoint x: 266, endPoint y: 85, distance: 50.8
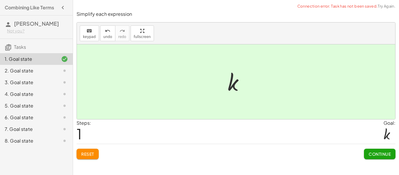
click at [375, 155] on span "Continue" at bounding box center [379, 153] width 22 height 5
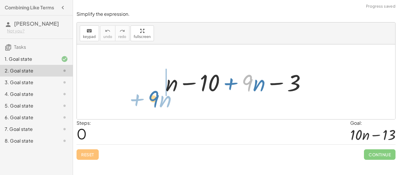
drag, startPoint x: 247, startPoint y: 85, endPoint x: 155, endPoint y: 97, distance: 92.9
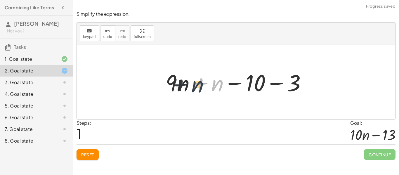
drag, startPoint x: 214, startPoint y: 85, endPoint x: 192, endPoint y: 85, distance: 21.6
click at [192, 85] on div at bounding box center [237, 82] width 151 height 30
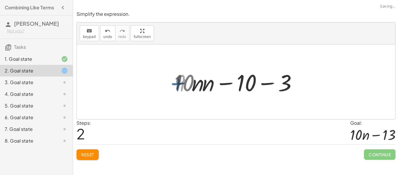
click at [206, 83] on div at bounding box center [237, 82] width 125 height 30
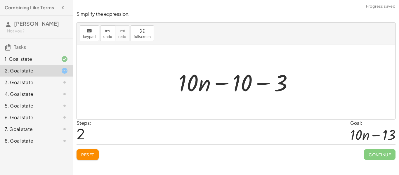
click at [237, 85] on div at bounding box center [237, 82] width 125 height 30
drag, startPoint x: 280, startPoint y: 77, endPoint x: 231, endPoint y: 82, distance: 48.7
click at [231, 82] on div at bounding box center [237, 82] width 125 height 30
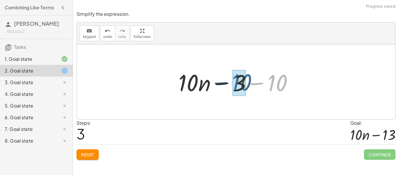
drag, startPoint x: 281, startPoint y: 83, endPoint x: 244, endPoint y: 82, distance: 36.8
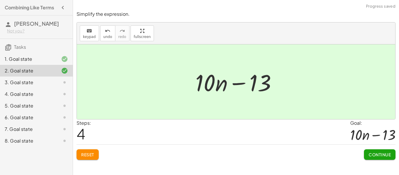
click at [377, 155] on span "Continue" at bounding box center [379, 154] width 22 height 5
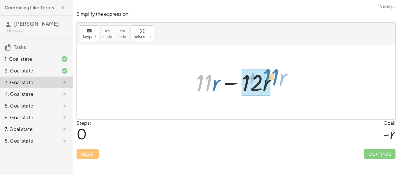
drag, startPoint x: 205, startPoint y: 85, endPoint x: 270, endPoint y: 82, distance: 65.4
click at [270, 82] on div at bounding box center [238, 82] width 90 height 30
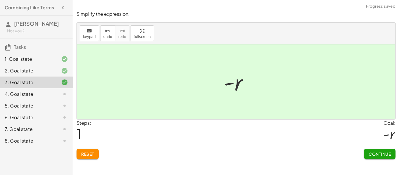
click at [368, 153] on span "Continue" at bounding box center [379, 153] width 22 height 5
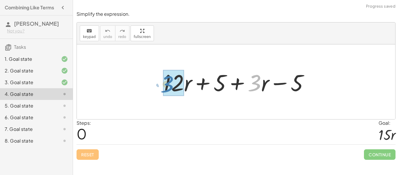
drag, startPoint x: 257, startPoint y: 81, endPoint x: 171, endPoint y: 83, distance: 86.1
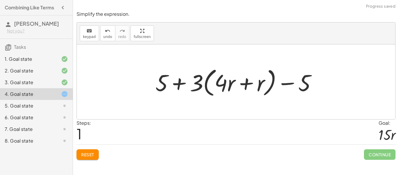
click at [82, 153] on span "Reset" at bounding box center [87, 154] width 13 height 5
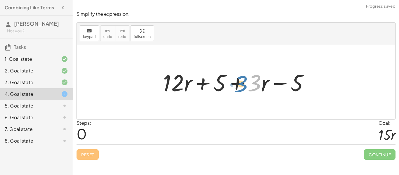
drag, startPoint x: 253, startPoint y: 85, endPoint x: 242, endPoint y: 86, distance: 10.9
click at [242, 86] on div at bounding box center [238, 82] width 156 height 30
click at [260, 85] on div at bounding box center [238, 82] width 156 height 30
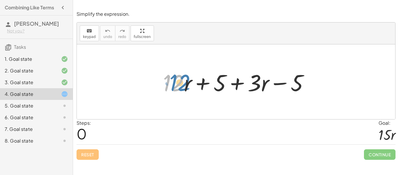
drag, startPoint x: 178, startPoint y: 84, endPoint x: 184, endPoint y: 83, distance: 5.3
click at [184, 83] on div at bounding box center [238, 82] width 156 height 30
drag, startPoint x: 264, startPoint y: 85, endPoint x: 258, endPoint y: 86, distance: 6.8
click at [258, 86] on div at bounding box center [238, 82] width 156 height 30
click at [265, 81] on div at bounding box center [238, 82] width 156 height 30
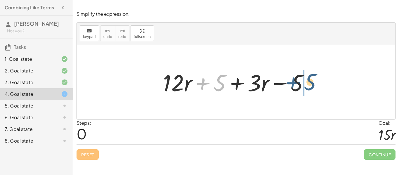
drag, startPoint x: 210, startPoint y: 84, endPoint x: 304, endPoint y: 84, distance: 94.5
click at [304, 84] on div at bounding box center [238, 82] width 156 height 30
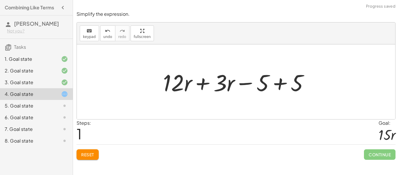
click at [276, 83] on div at bounding box center [238, 82] width 156 height 30
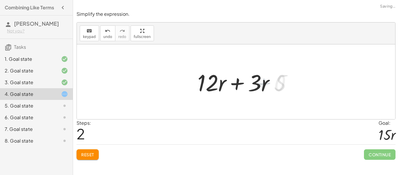
click at [228, 83] on div at bounding box center [238, 82] width 88 height 30
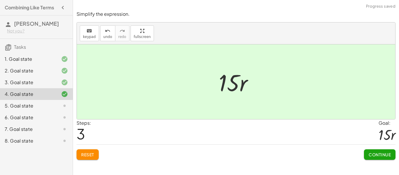
click at [371, 152] on span "Continue" at bounding box center [379, 154] width 22 height 5
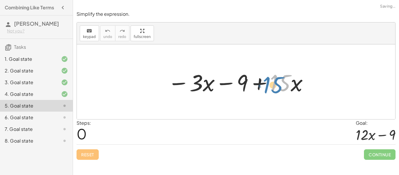
drag, startPoint x: 280, startPoint y: 88, endPoint x: 278, endPoint y: 91, distance: 3.6
click at [278, 91] on div at bounding box center [238, 82] width 147 height 30
click at [242, 83] on div at bounding box center [238, 82] width 147 height 30
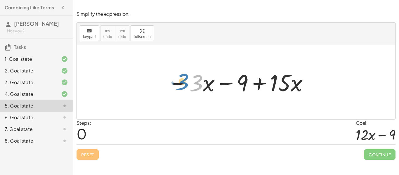
drag, startPoint x: 191, startPoint y: 87, endPoint x: 176, endPoint y: 85, distance: 15.5
click at [176, 85] on div at bounding box center [238, 82] width 147 height 30
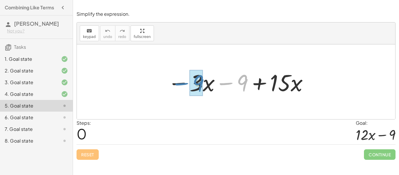
drag, startPoint x: 238, startPoint y: 82, endPoint x: 193, endPoint y: 82, distance: 44.6
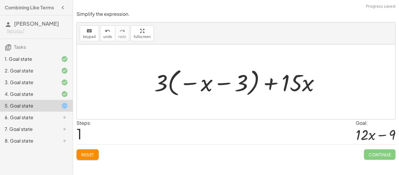
click at [261, 84] on div at bounding box center [239, 82] width 176 height 32
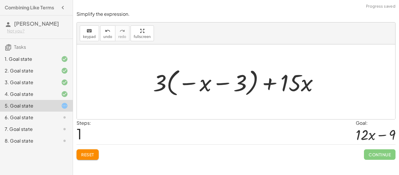
click at [91, 152] on span "Reset" at bounding box center [87, 154] width 13 height 5
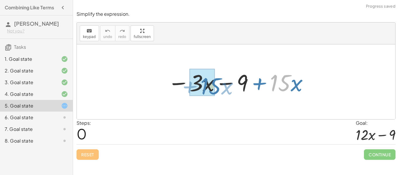
drag, startPoint x: 278, startPoint y: 83, endPoint x: 207, endPoint y: 85, distance: 70.7
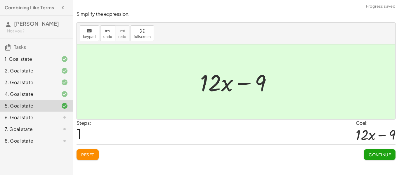
click at [380, 148] on div "Continue" at bounding box center [380, 151] width 32 height 15
click at [382, 155] on span "Continue" at bounding box center [379, 154] width 22 height 5
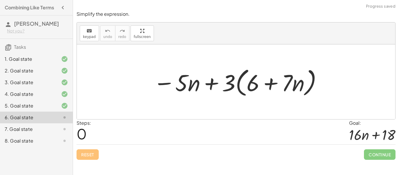
click at [253, 83] on div at bounding box center [237, 82] width 175 height 34
drag, startPoint x: 231, startPoint y: 83, endPoint x: 251, endPoint y: 87, distance: 21.1
click at [251, 87] on div at bounding box center [237, 82] width 175 height 34
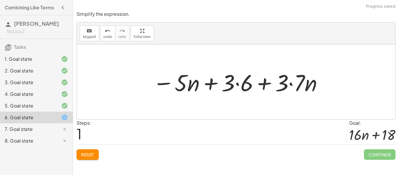
click at [276, 80] on div at bounding box center [238, 82] width 177 height 30
click at [228, 90] on div at bounding box center [238, 82] width 177 height 30
click at [307, 85] on div at bounding box center [238, 82] width 177 height 30
click at [287, 82] on div at bounding box center [238, 82] width 177 height 30
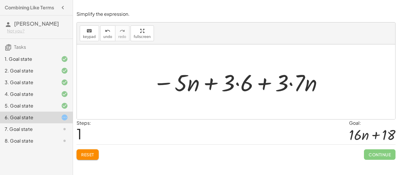
click at [289, 83] on div at bounding box center [238, 82] width 177 height 30
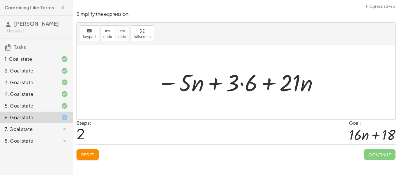
click at [240, 84] on div at bounding box center [238, 82] width 168 height 30
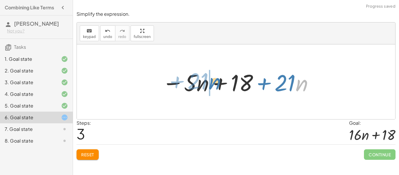
drag, startPoint x: 296, startPoint y: 88, endPoint x: 200, endPoint y: 86, distance: 95.7
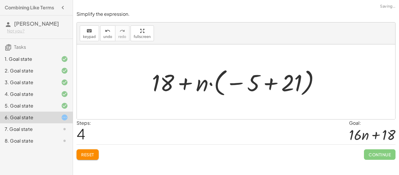
click at [86, 155] on span "Reset" at bounding box center [87, 154] width 13 height 5
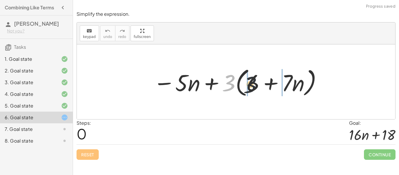
drag, startPoint x: 226, startPoint y: 75, endPoint x: 254, endPoint y: 79, distance: 27.6
click at [254, 79] on div at bounding box center [237, 82] width 175 height 34
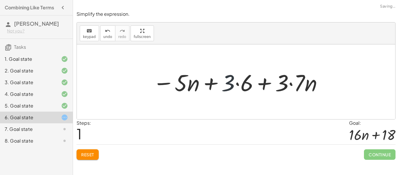
click at [229, 81] on div at bounding box center [238, 82] width 177 height 30
click at [238, 83] on div at bounding box center [238, 82] width 177 height 30
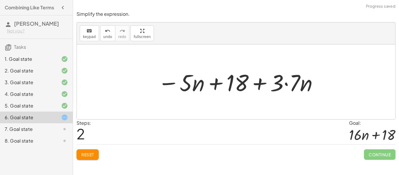
click at [285, 83] on div at bounding box center [238, 82] width 167 height 30
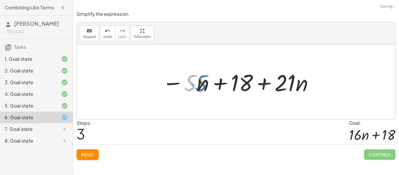
click at [185, 86] on div at bounding box center [238, 82] width 158 height 30
drag, startPoint x: 197, startPoint y: 82, endPoint x: 199, endPoint y: 85, distance: 3.2
click at [199, 85] on div at bounding box center [238, 82] width 158 height 30
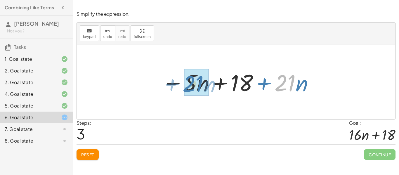
drag, startPoint x: 289, startPoint y: 85, endPoint x: 196, endPoint y: 86, distance: 93.1
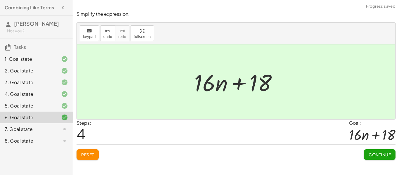
click at [370, 155] on span "Continue" at bounding box center [379, 154] width 22 height 5
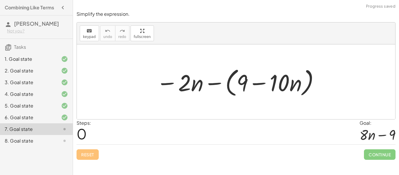
click at [242, 81] on div at bounding box center [238, 82] width 170 height 34
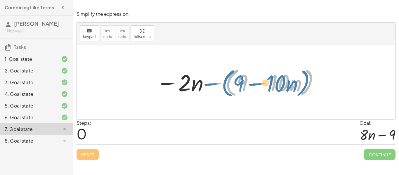
drag, startPoint x: 225, startPoint y: 85, endPoint x: 222, endPoint y: 87, distance: 3.7
click at [222, 87] on div at bounding box center [238, 82] width 170 height 34
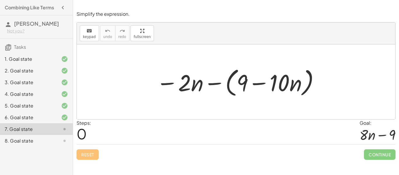
click at [286, 78] on div at bounding box center [238, 82] width 170 height 34
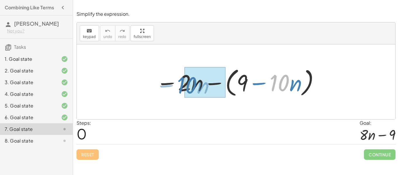
drag, startPoint x: 286, startPoint y: 78, endPoint x: 193, endPoint y: 80, distance: 92.5
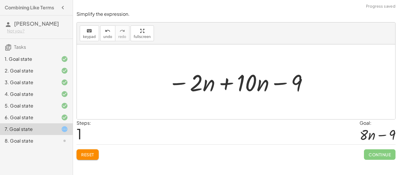
click at [246, 87] on div at bounding box center [238, 82] width 146 height 30
click at [230, 86] on div at bounding box center [238, 82] width 146 height 30
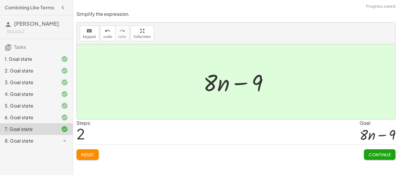
click at [376, 155] on span "Continue" at bounding box center [379, 154] width 22 height 5
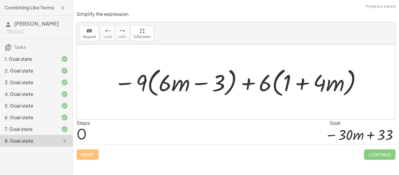
click at [167, 85] on div at bounding box center [238, 82] width 254 height 34
drag, startPoint x: 138, startPoint y: 79, endPoint x: 172, endPoint y: 86, distance: 34.6
click at [172, 86] on div at bounding box center [238, 82] width 254 height 34
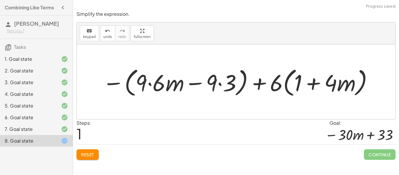
click at [164, 87] on div at bounding box center [237, 82] width 277 height 34
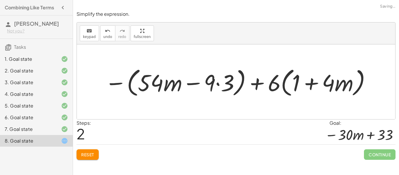
click at [217, 81] on div at bounding box center [238, 82] width 272 height 34
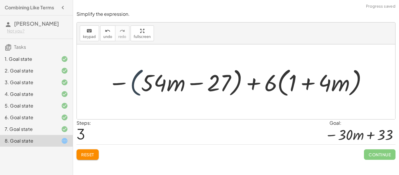
drag, startPoint x: 135, startPoint y: 87, endPoint x: 134, endPoint y: 92, distance: 5.8
click at [134, 92] on div at bounding box center [237, 82] width 265 height 34
drag, startPoint x: 271, startPoint y: 79, endPoint x: 297, endPoint y: 74, distance: 26.5
click at [297, 74] on div at bounding box center [237, 82] width 265 height 34
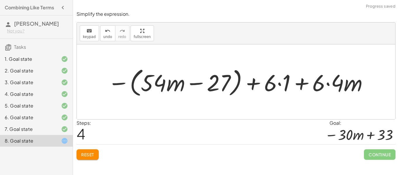
click at [276, 84] on div at bounding box center [238, 82] width 266 height 34
click at [327, 82] on div at bounding box center [238, 82] width 266 height 34
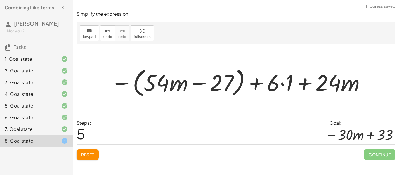
click at [283, 83] on div at bounding box center [238, 82] width 261 height 34
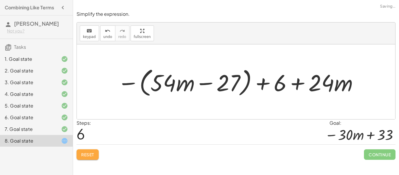
click at [89, 153] on span "Reset" at bounding box center [87, 154] width 13 height 5
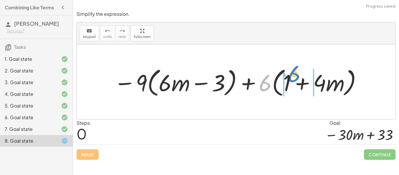
drag, startPoint x: 262, startPoint y: 81, endPoint x: 289, endPoint y: 72, distance: 28.5
click at [289, 72] on div at bounding box center [238, 82] width 254 height 34
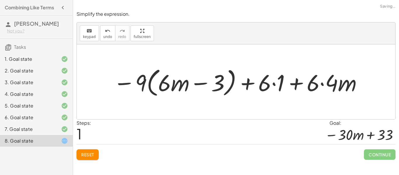
click at [298, 83] on div at bounding box center [237, 82] width 255 height 34
click at [272, 83] on div at bounding box center [237, 82] width 255 height 34
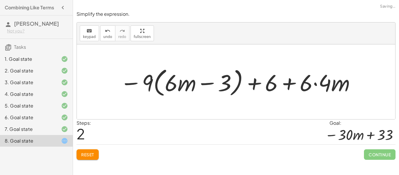
click at [314, 84] on div at bounding box center [238, 82] width 242 height 34
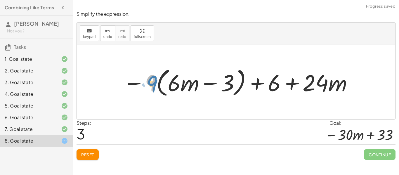
click at [153, 81] on div at bounding box center [238, 82] width 236 height 34
drag, startPoint x: 135, startPoint y: 83, endPoint x: 135, endPoint y: 78, distance: 4.7
click at [135, 78] on div at bounding box center [238, 82] width 236 height 34
drag, startPoint x: 153, startPoint y: 82, endPoint x: 179, endPoint y: 84, distance: 26.3
click at [179, 84] on div at bounding box center [238, 82] width 236 height 34
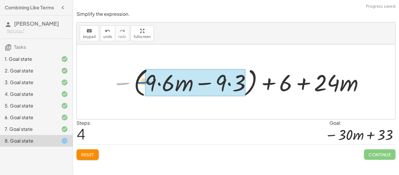
drag, startPoint x: 122, startPoint y: 83, endPoint x: 142, endPoint y: 87, distance: 20.3
click at [142, 87] on div at bounding box center [238, 82] width 258 height 34
drag, startPoint x: 123, startPoint y: 84, endPoint x: 150, endPoint y: 89, distance: 27.5
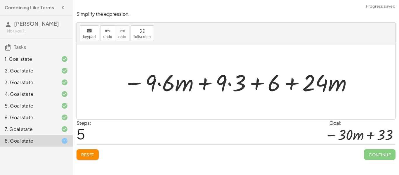
click at [231, 83] on div at bounding box center [237, 82] width 235 height 30
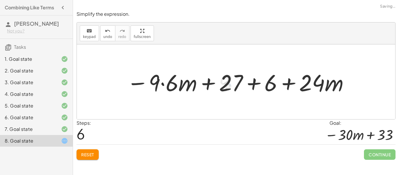
click at [166, 82] on div at bounding box center [238, 82] width 229 height 30
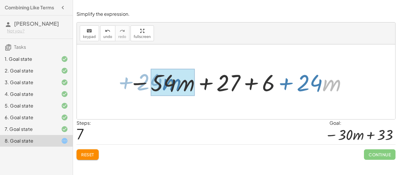
drag, startPoint x: 322, startPoint y: 80, endPoint x: 161, endPoint y: 80, distance: 161.0
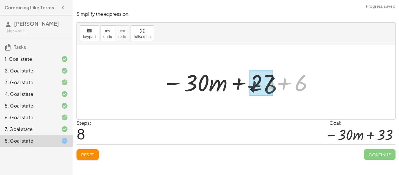
drag, startPoint x: 298, startPoint y: 80, endPoint x: 264, endPoint y: 82, distance: 33.6
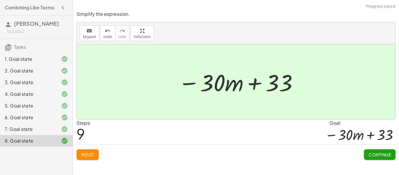
click at [358, 125] on div "Goal:" at bounding box center [362, 122] width 66 height 7
click at [371, 155] on span "Continue" at bounding box center [379, 154] width 22 height 5
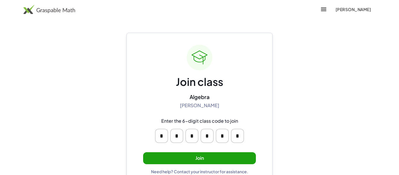
click at [214, 158] on button "Join" at bounding box center [199, 158] width 113 height 12
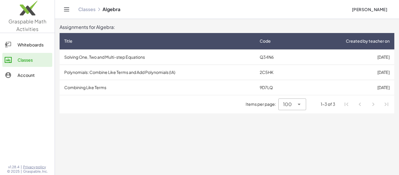
click at [140, 56] on td "Solving One, Two and Multi-step Equations" at bounding box center [157, 56] width 195 height 15
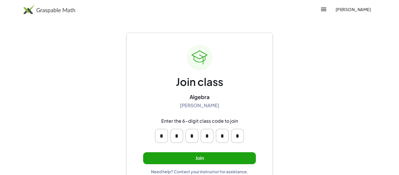
click at [205, 161] on button "Join" at bounding box center [199, 158] width 113 height 12
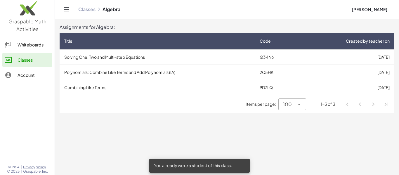
click at [144, 69] on td "Polynomials: Combine Like Terms and Add Polynomials (IA)" at bounding box center [157, 71] width 195 height 15
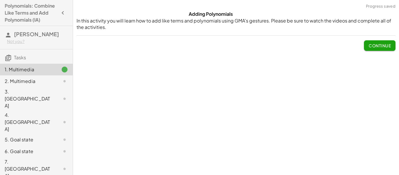
click at [368, 42] on button "Continue" at bounding box center [380, 45] width 32 height 11
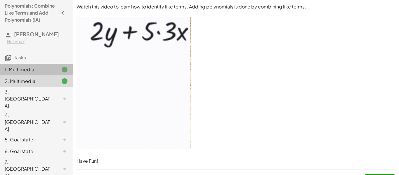
click at [19, 87] on div "1. Multimedia" at bounding box center [36, 98] width 73 height 23
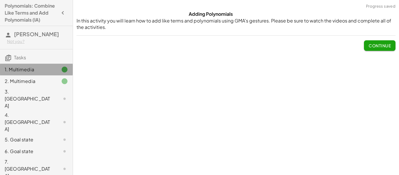
click at [24, 75] on div "1. Multimedia" at bounding box center [36, 70] width 73 height 12
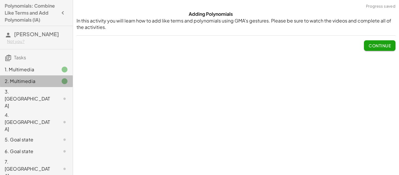
click at [25, 78] on div "2. Multimedia" at bounding box center [28, 81] width 47 height 7
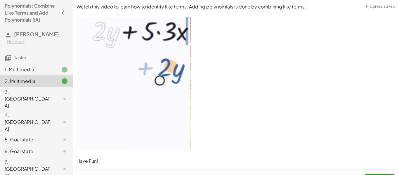
click at [34, 94] on div "3. Canvas" at bounding box center [28, 98] width 47 height 21
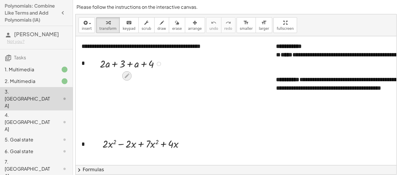
click at [127, 74] on icon at bounding box center [127, 76] width 5 height 5
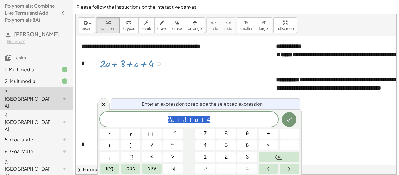
scroll to position [0, 0]
drag, startPoint x: 100, startPoint y: 70, endPoint x: 108, endPoint y: 70, distance: 8.2
click at [108, 70] on div at bounding box center [132, 63] width 70 height 15
click at [221, 122] on span "2 a + 3 + a + 4" at bounding box center [189, 120] width 178 height 8
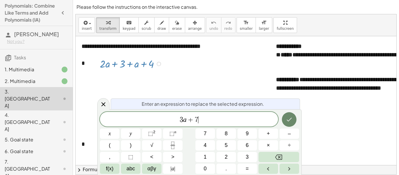
click at [289, 118] on icon "Done" at bounding box center [288, 119] width 7 height 7
